Goal: Transaction & Acquisition: Book appointment/travel/reservation

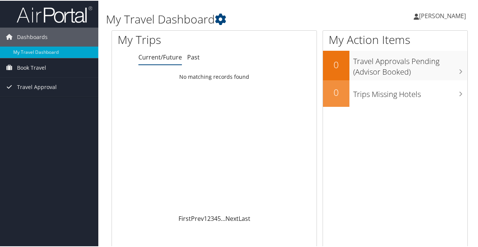
click at [442, 17] on span "[PERSON_NAME]" at bounding box center [442, 15] width 47 height 8
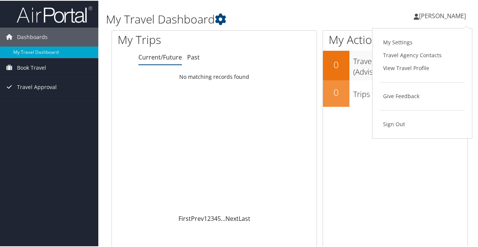
click at [443, 17] on span "[PERSON_NAME]" at bounding box center [442, 15] width 47 height 8
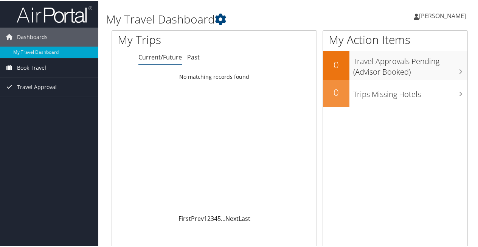
click at [36, 68] on span "Book Travel" at bounding box center [31, 67] width 29 height 19
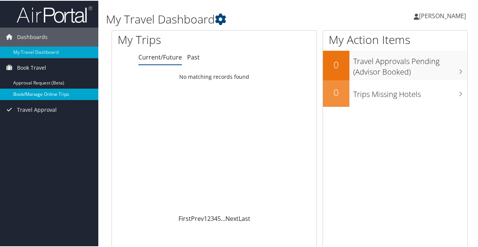
click at [31, 95] on link "Book/Manage Online Trips" at bounding box center [49, 93] width 98 height 11
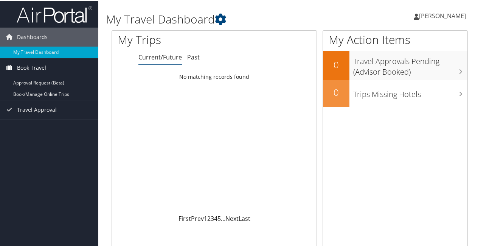
click at [33, 66] on span "Book Travel" at bounding box center [31, 67] width 29 height 19
click at [28, 67] on span "Book Travel" at bounding box center [31, 67] width 29 height 19
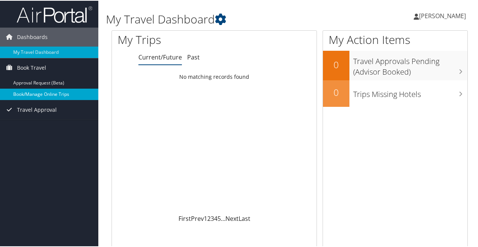
click at [29, 96] on link "Book/Manage Online Trips" at bounding box center [49, 93] width 98 height 11
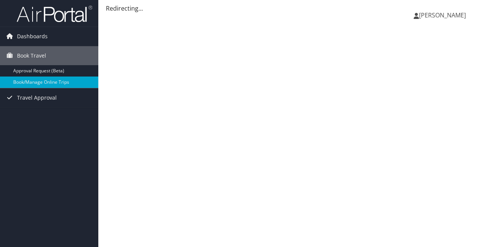
drag, startPoint x: 0, startPoint y: 0, endPoint x: 452, endPoint y: 15, distance: 452.1
click at [453, 14] on span "[PERSON_NAME]" at bounding box center [442, 15] width 47 height 8
